Goal: Task Accomplishment & Management: Complete application form

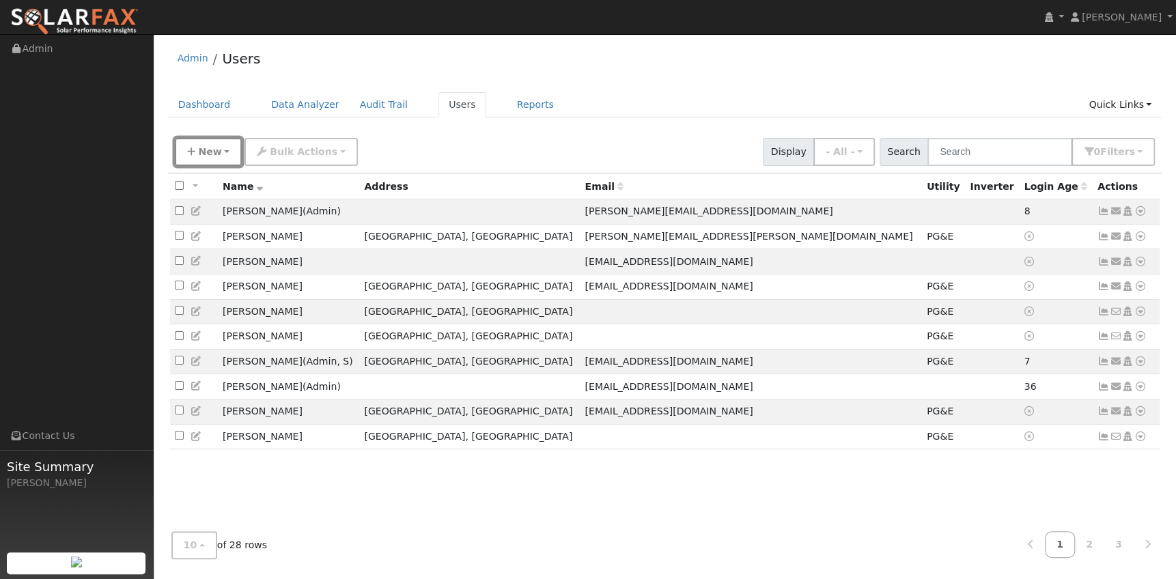
click at [204, 148] on span "New" at bounding box center [209, 151] width 23 height 11
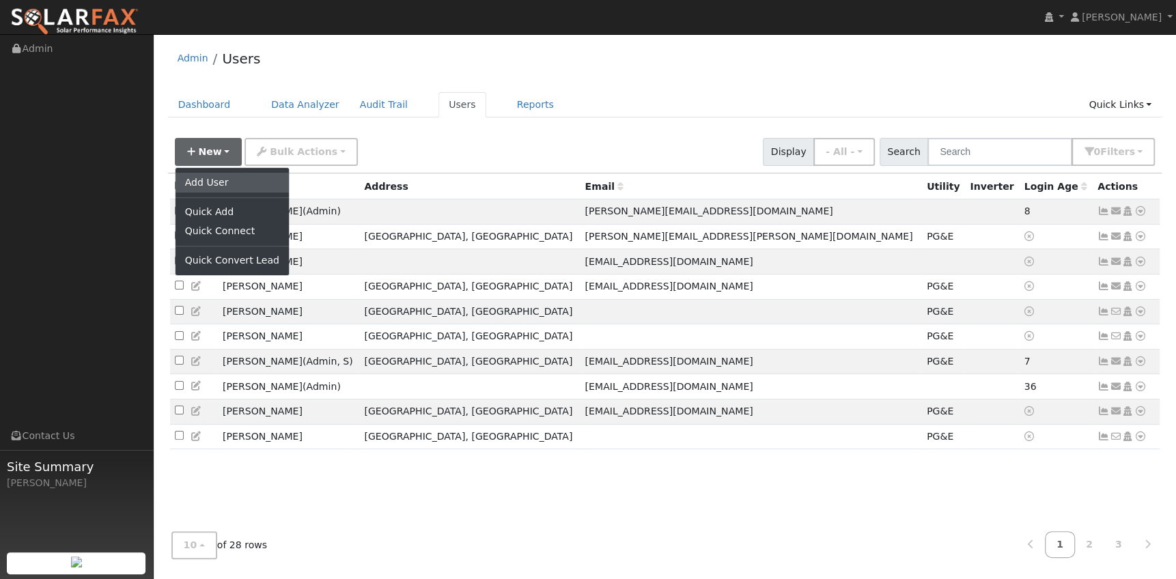
click at [206, 183] on link "Add User" at bounding box center [232, 182] width 113 height 19
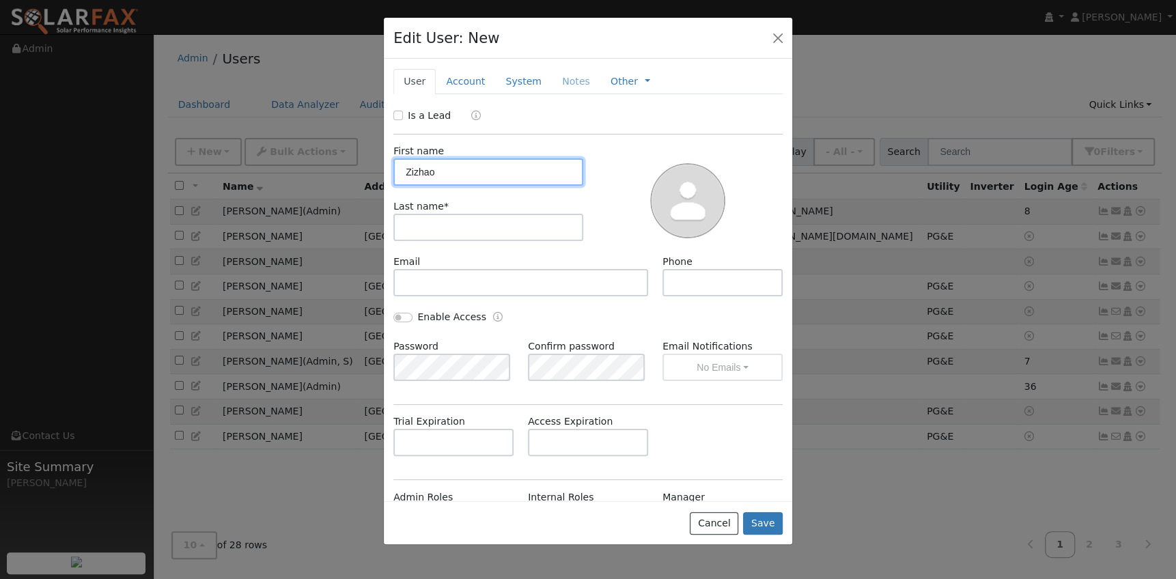
type input "Zizhao"
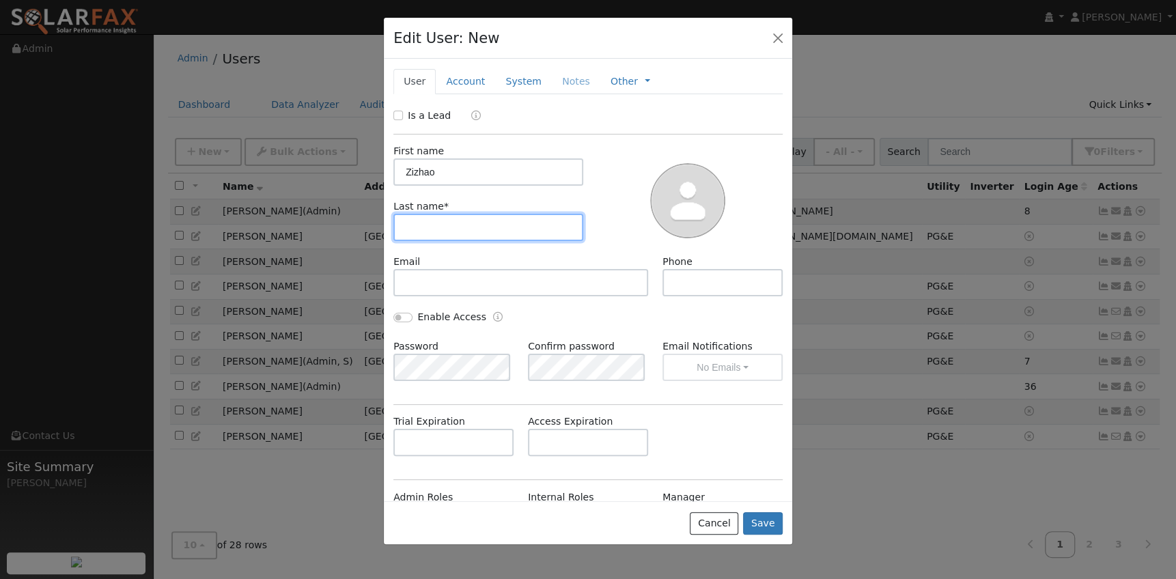
click at [430, 223] on input "text" at bounding box center [489, 227] width 190 height 27
type input "Wang"
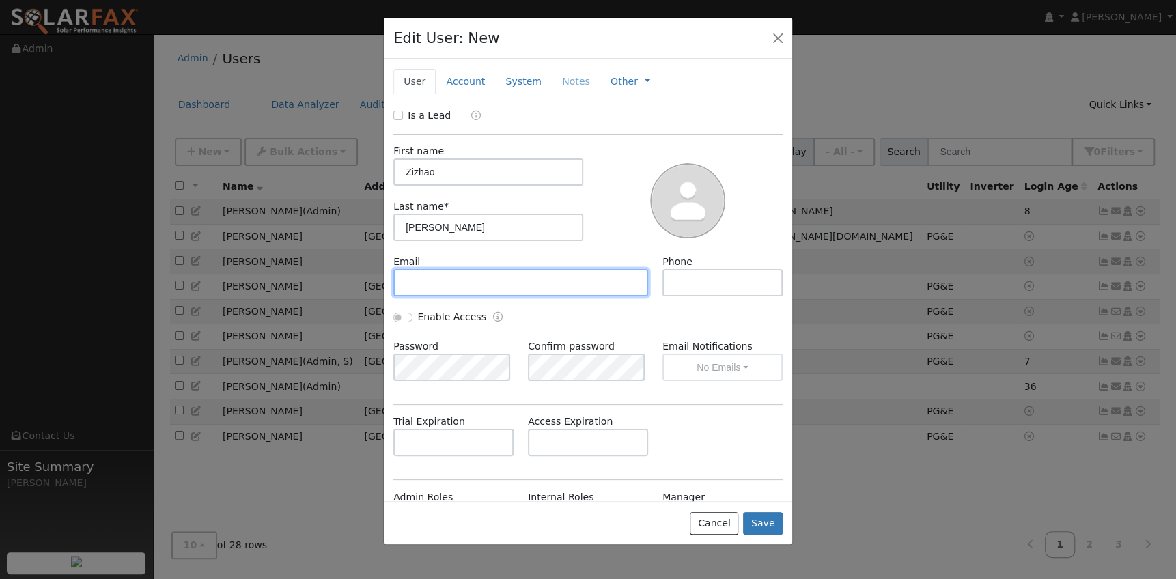
click at [458, 273] on input "text" at bounding box center [521, 282] width 255 height 27
paste input "[EMAIL_ADDRESS][DOMAIN_NAME]"
type input "[EMAIL_ADDRESS][DOMAIN_NAME]"
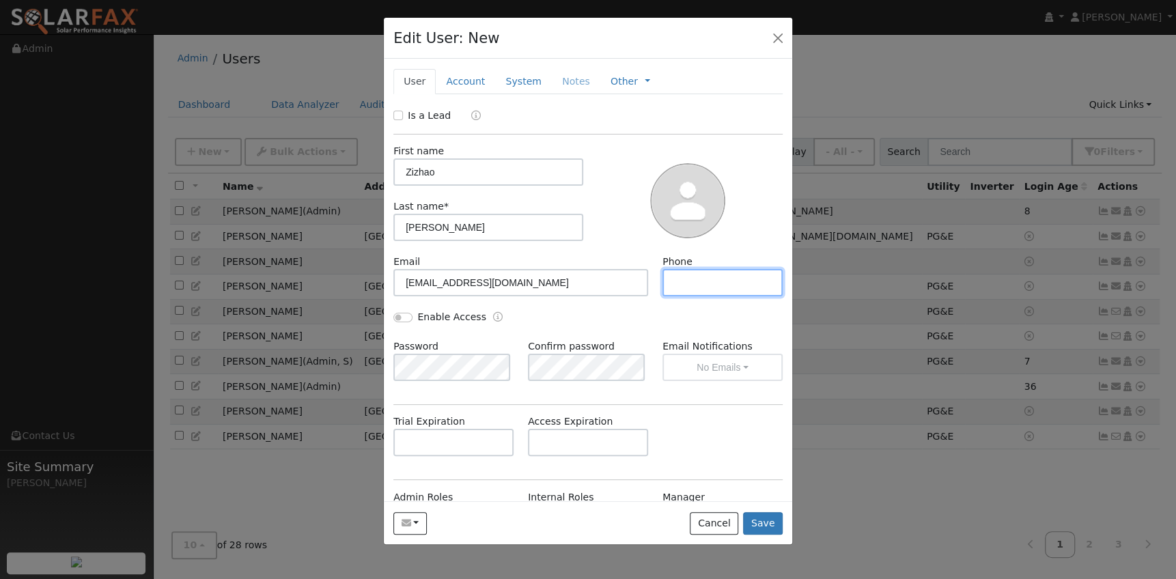
click at [691, 286] on input "text" at bounding box center [723, 282] width 120 height 27
click at [698, 284] on input "text" at bounding box center [723, 282] width 120 height 27
click at [765, 521] on button "Save" at bounding box center [763, 523] width 40 height 23
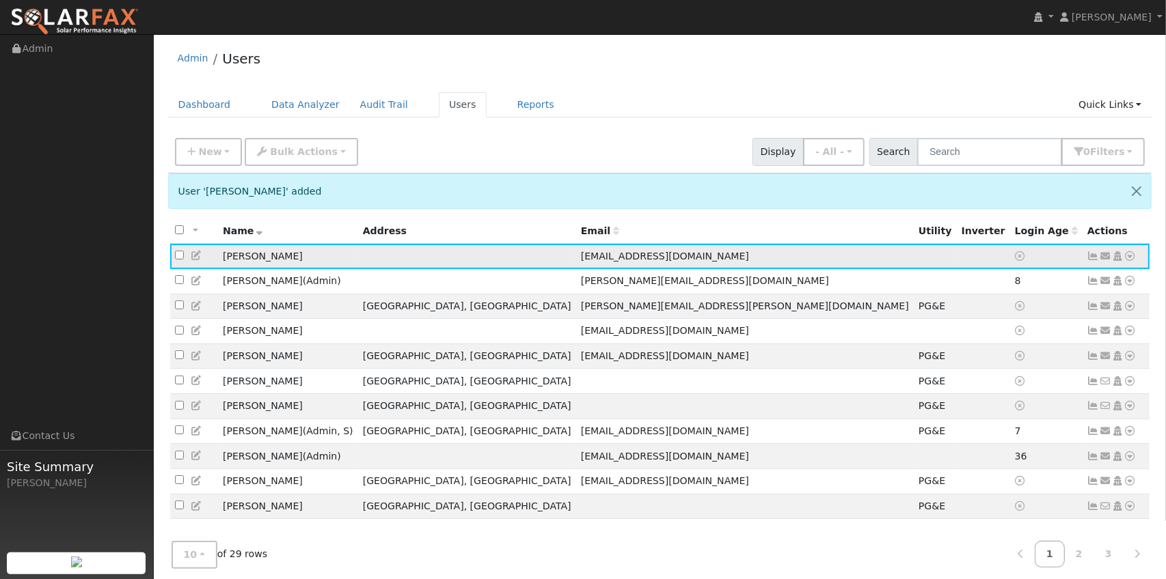
click at [344, 260] on td "[PERSON_NAME]" at bounding box center [288, 256] width 140 height 25
click at [242, 262] on td "[PERSON_NAME]" at bounding box center [288, 256] width 140 height 25
drag, startPoint x: 245, startPoint y: 259, endPoint x: 376, endPoint y: 257, distance: 131.2
click at [358, 257] on td "[PERSON_NAME]" at bounding box center [288, 256] width 140 height 25
click at [1128, 256] on icon at bounding box center [1130, 256] width 12 height 10
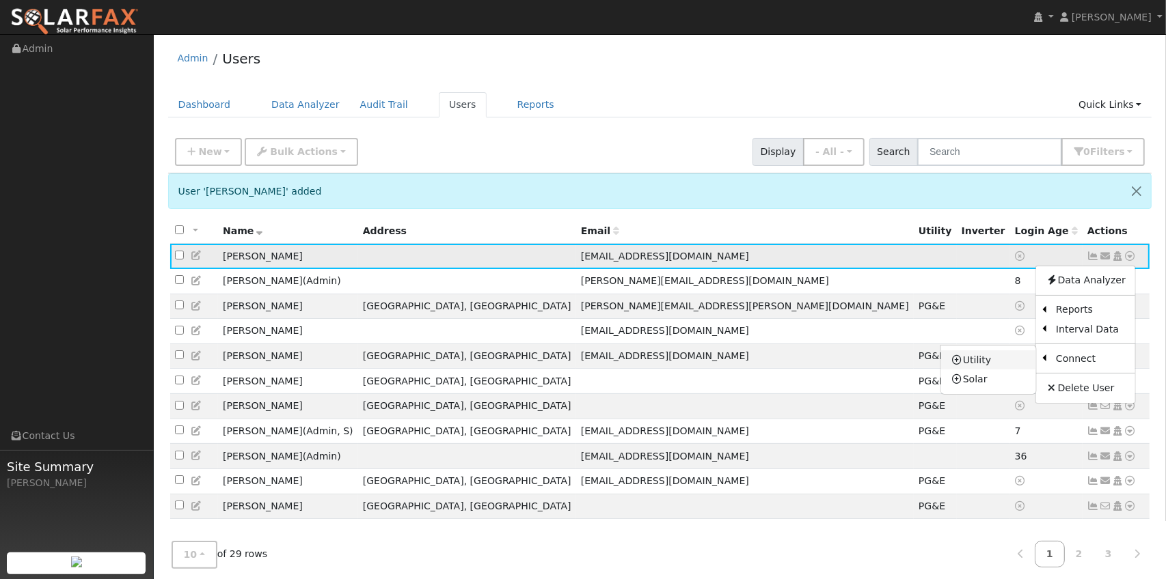
click at [971, 363] on link "Utility" at bounding box center [988, 359] width 95 height 19
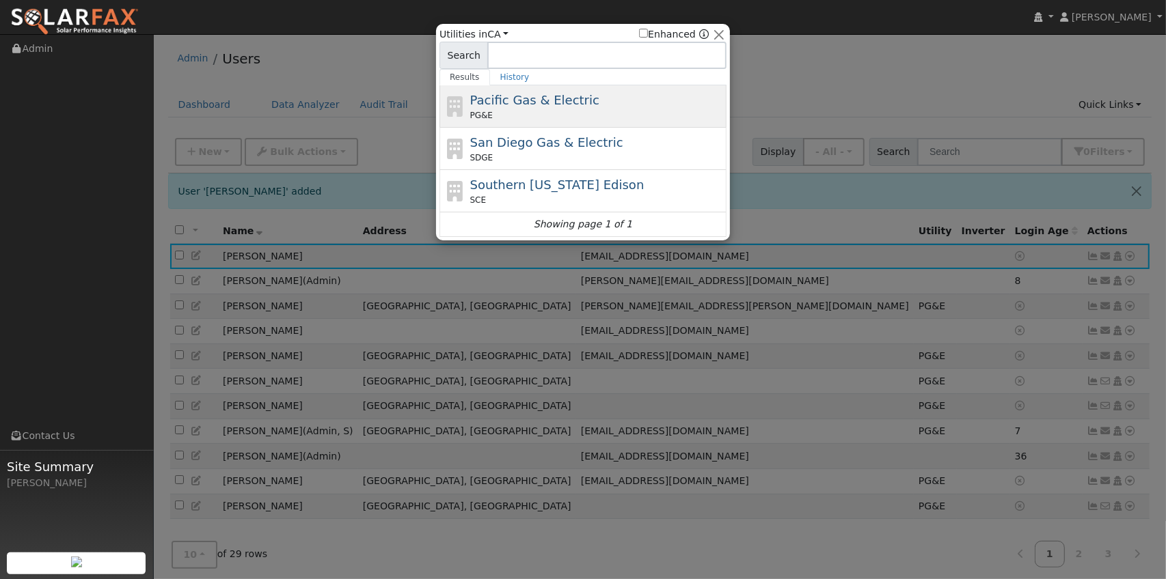
click at [549, 104] on span "Pacific Gas & Electric" at bounding box center [534, 100] width 129 height 14
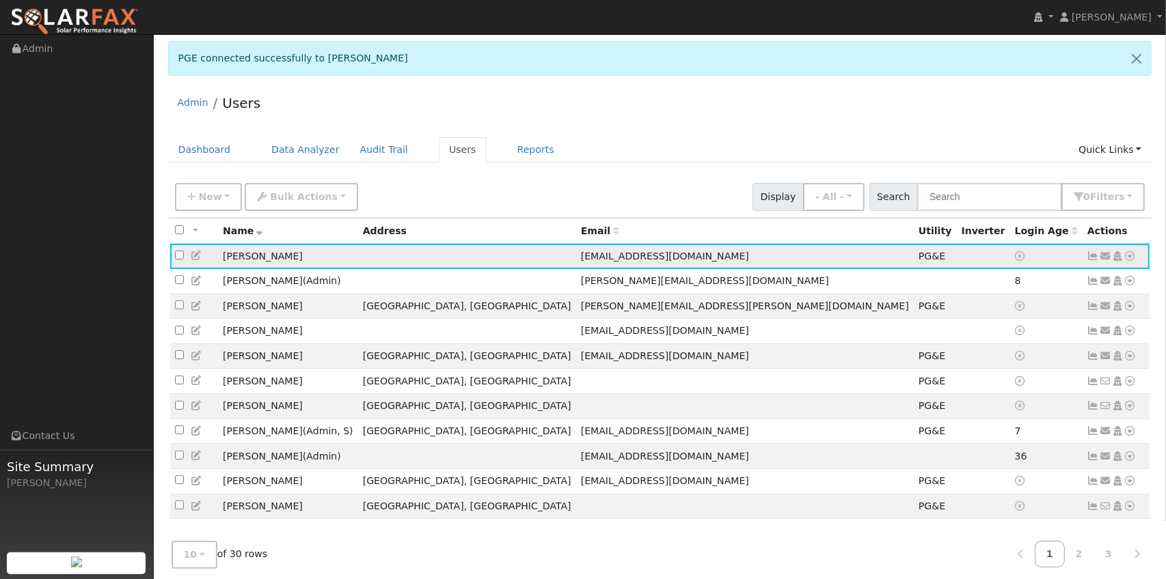
click at [1132, 257] on icon at bounding box center [1130, 256] width 12 height 10
click at [1092, 257] on icon at bounding box center [1093, 256] width 12 height 10
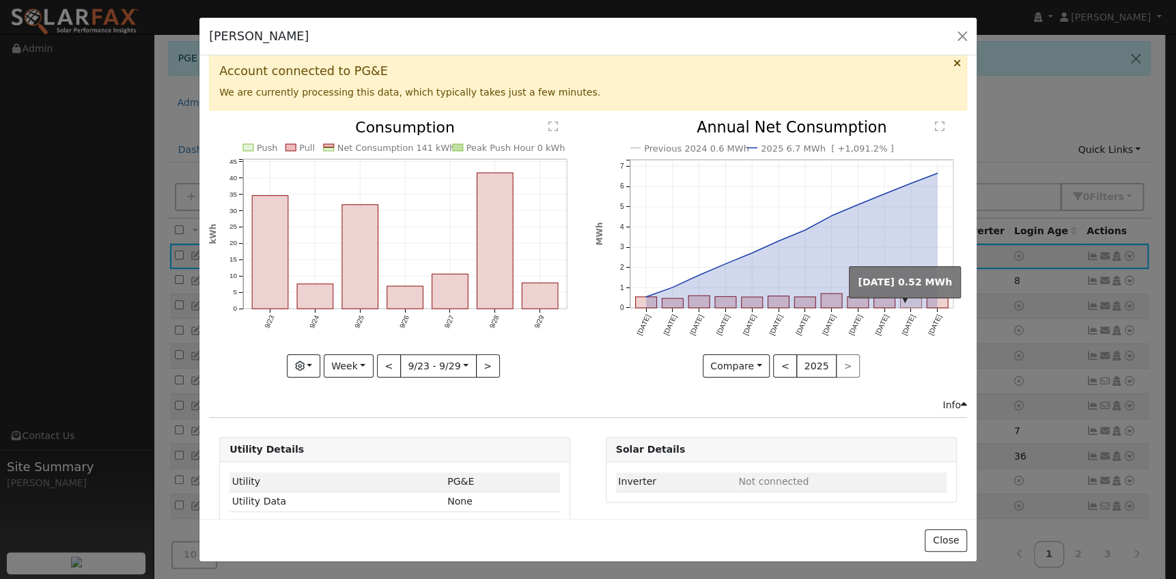
scroll to position [28, 0]
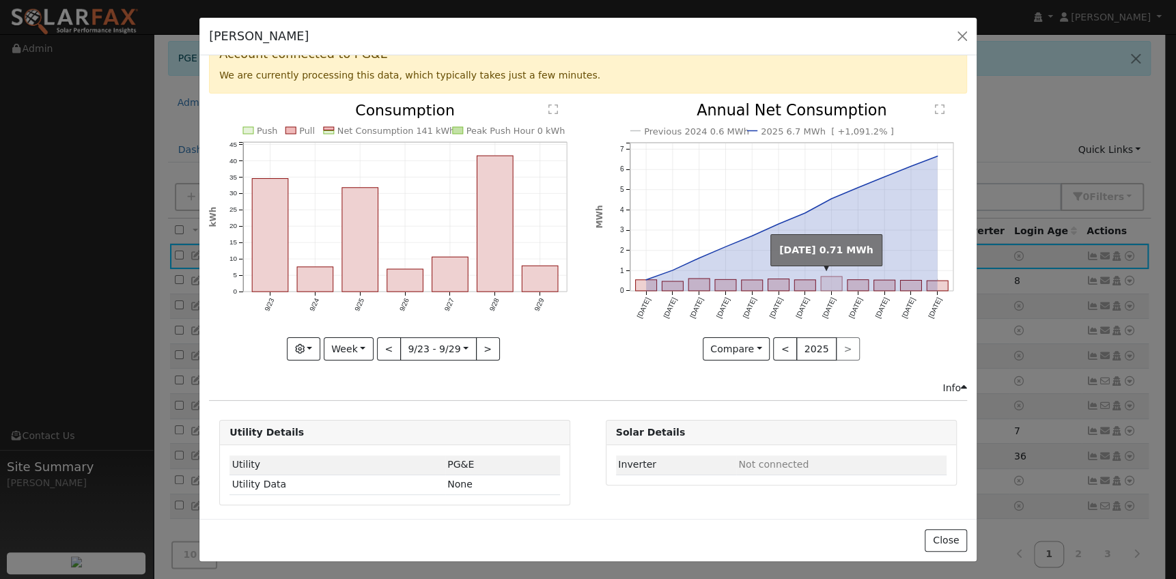
click at [824, 277] on rect "onclick=""" at bounding box center [831, 284] width 21 height 14
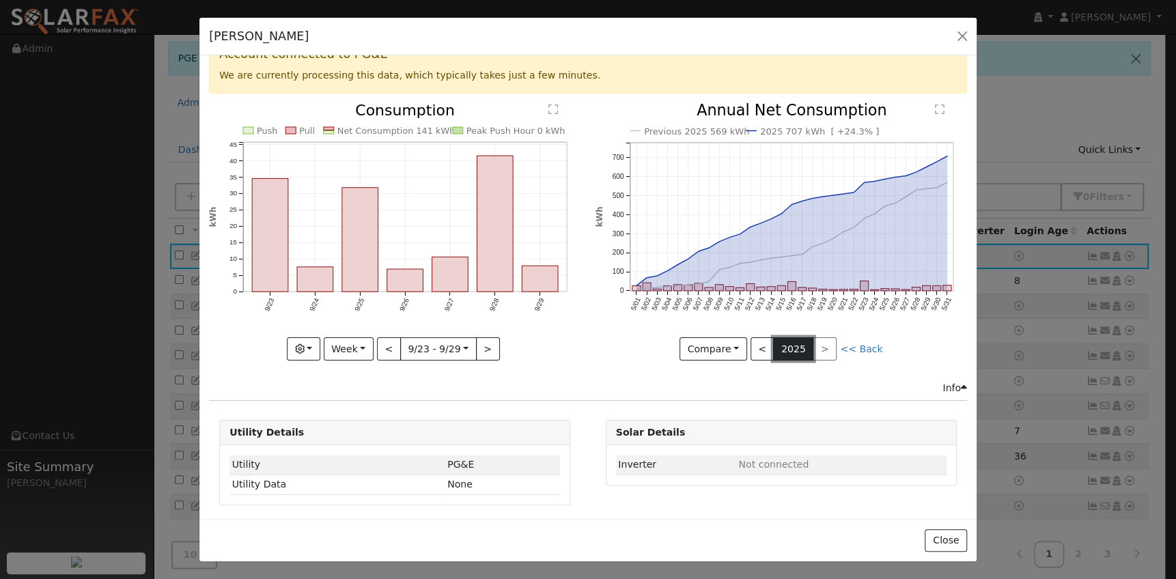
click at [795, 341] on button "2025" at bounding box center [793, 348] width 40 height 23
click at [845, 344] on link "<< Back" at bounding box center [861, 349] width 42 height 11
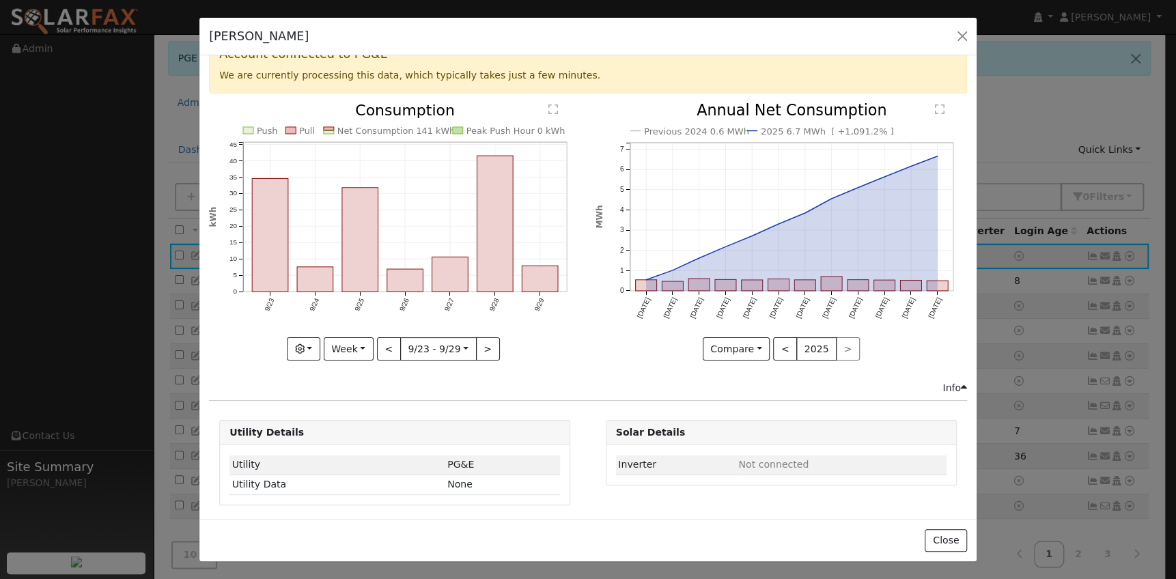
click at [720, 127] on text "Previous 2024 0.6 MWh" at bounding box center [696, 131] width 105 height 10
click at [709, 131] on text "Previous 2024 0.6 kWh" at bounding box center [695, 131] width 102 height 10
click at [781, 128] on text "2025 6.7 kWh [ +1,091.2% ]" at bounding box center [823, 131] width 130 height 10
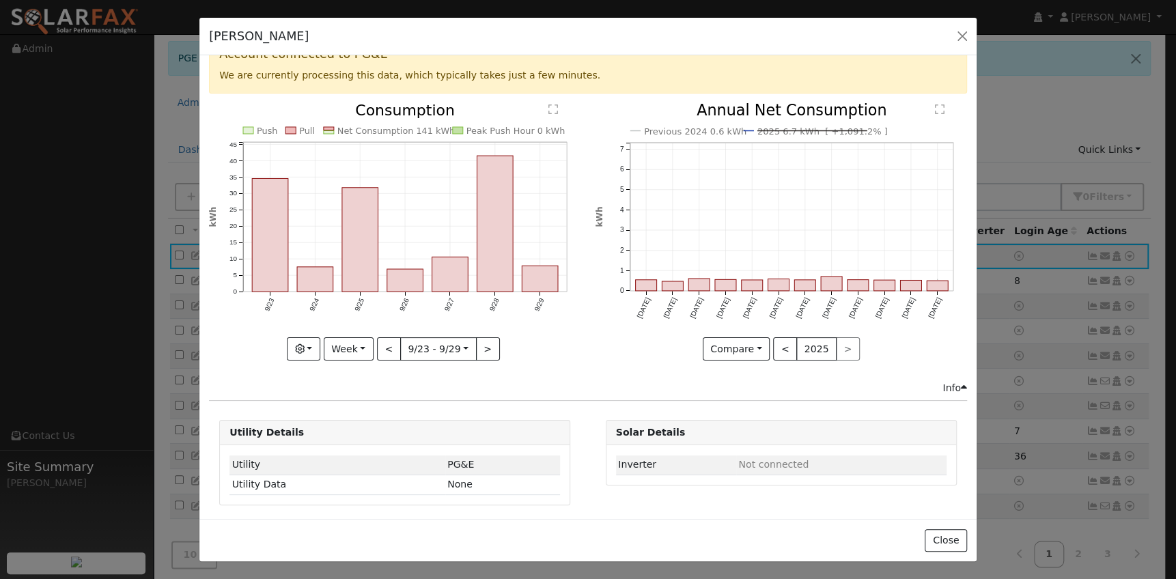
click at [788, 128] on text "2025 6.7 kWh [ +1,091.2% ]" at bounding box center [823, 131] width 130 height 10
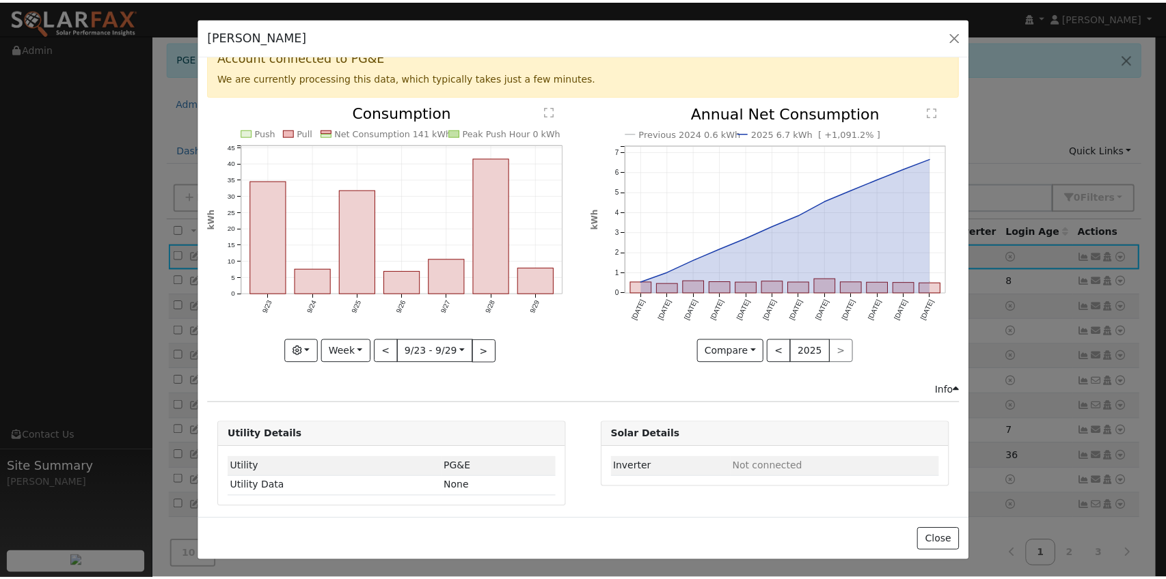
scroll to position [28, 0]
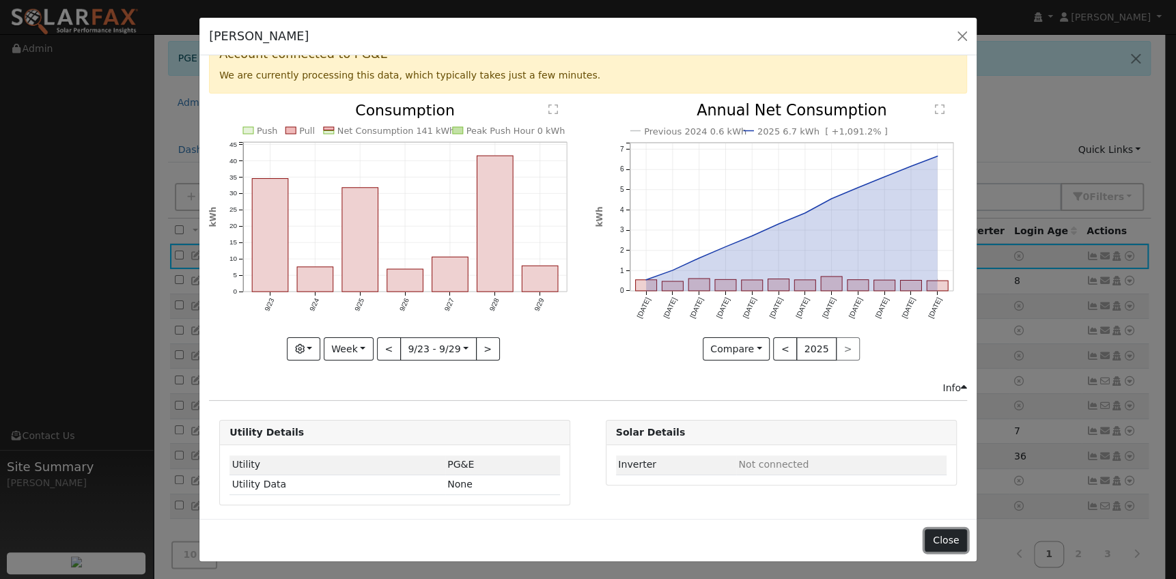
click at [948, 540] on button "Close" at bounding box center [946, 540] width 42 height 23
